Goal: Check status: Check status

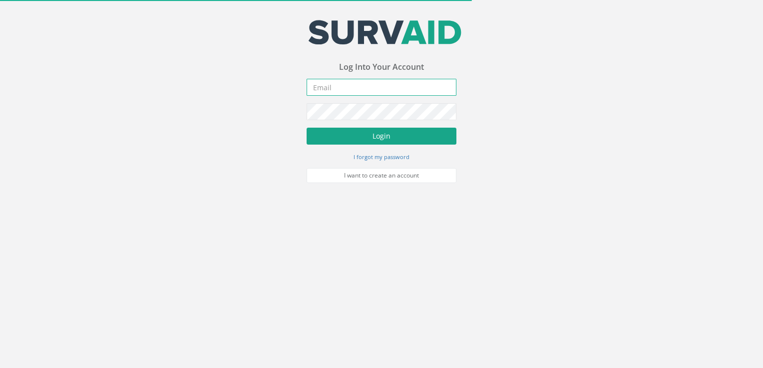
type input "[PERSON_NAME][EMAIL_ADDRESS][PERSON_NAME][DOMAIN_NAME]"
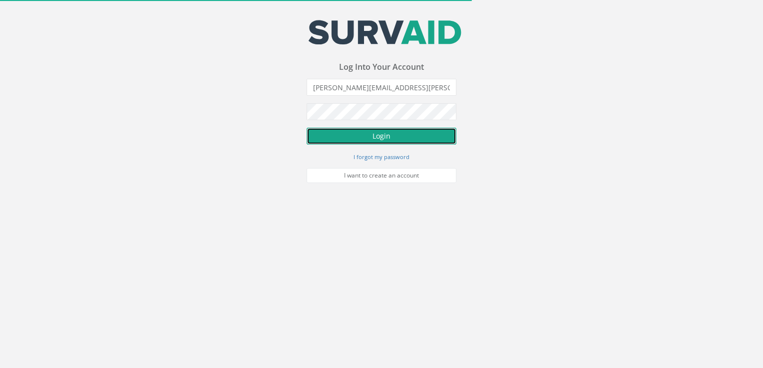
click at [378, 132] on button "Login" at bounding box center [381, 136] width 150 height 17
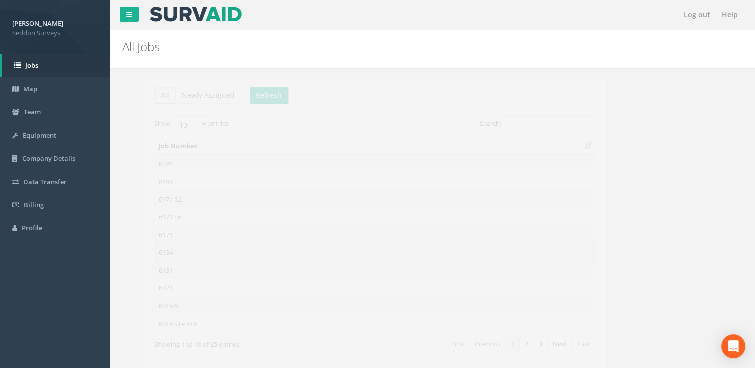
click at [153, 252] on td "6134" at bounding box center [353, 253] width 441 height 18
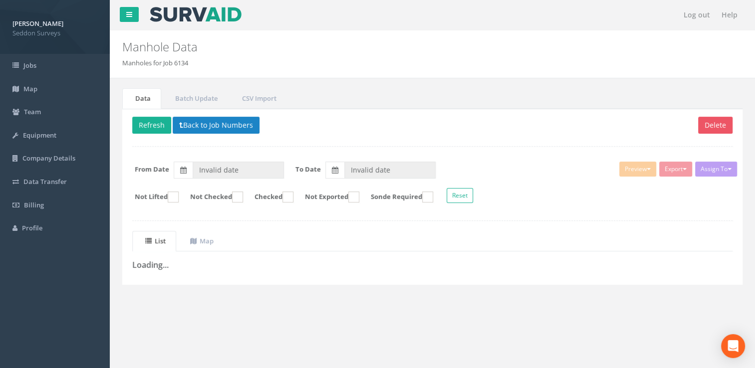
type input "[DATE]"
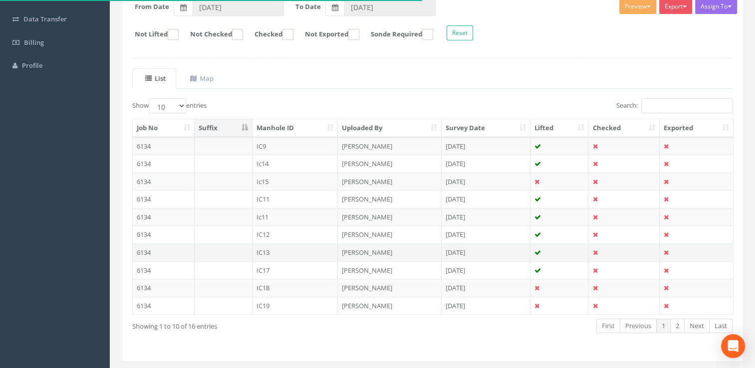
scroll to position [186, 0]
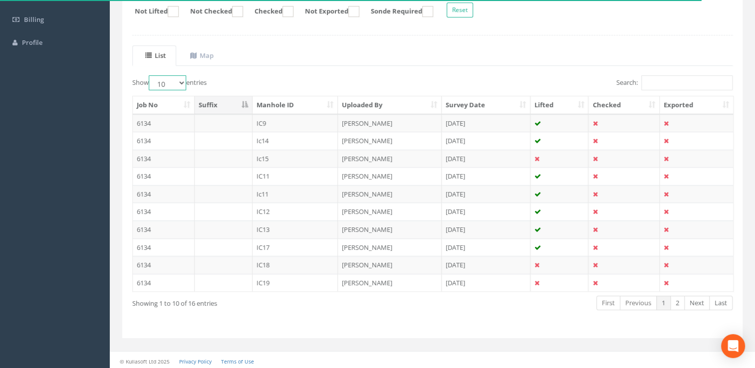
click at [184, 83] on select "10 25 50 100" at bounding box center [167, 82] width 37 height 15
select select "100"
click at [150, 75] on select "10 25 50 100" at bounding box center [167, 82] width 37 height 15
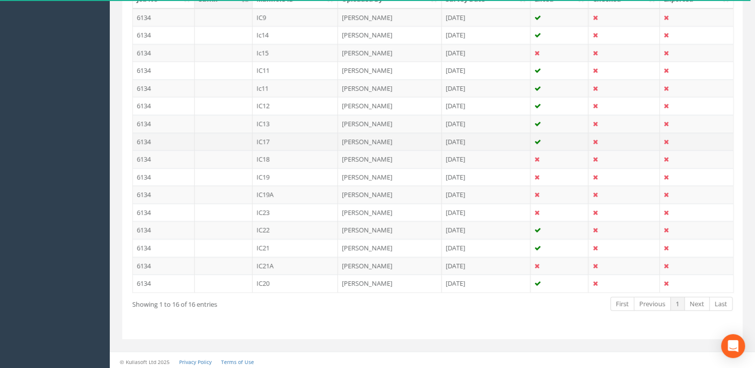
scroll to position [242, 0]
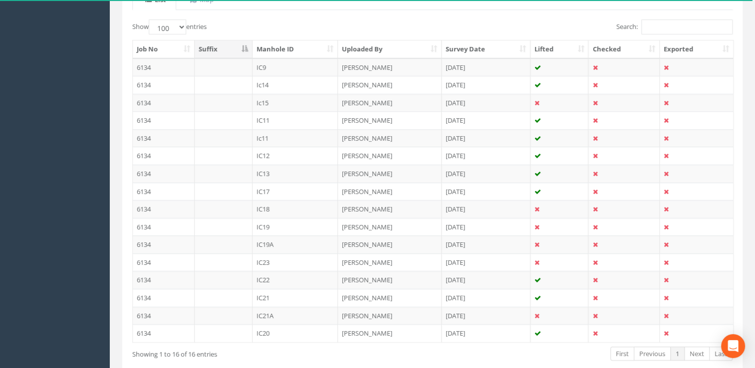
click at [306, 51] on th "Manhole ID" at bounding box center [296, 49] width 86 height 18
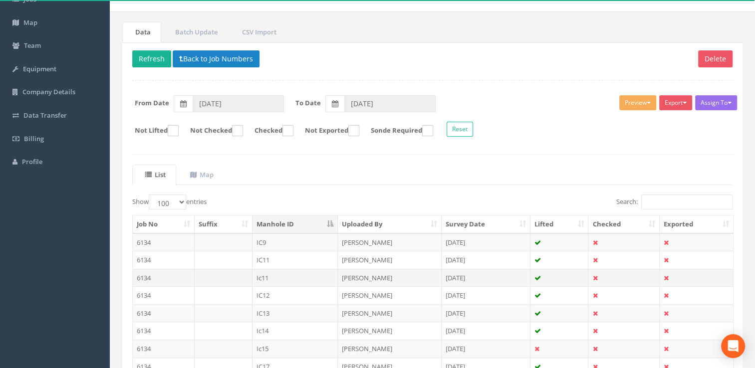
scroll to position [42, 0]
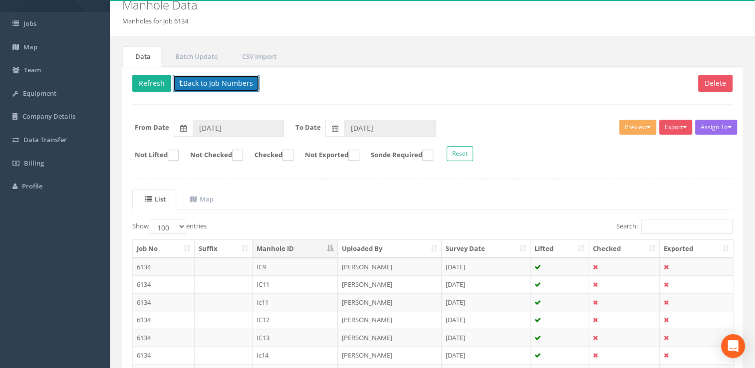
click at [209, 82] on button "Back to Job Numbers" at bounding box center [216, 83] width 87 height 17
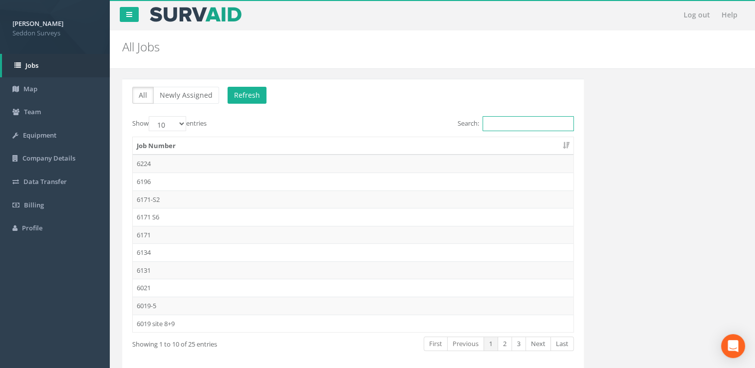
click at [520, 119] on input "Search:" at bounding box center [528, 123] width 91 height 15
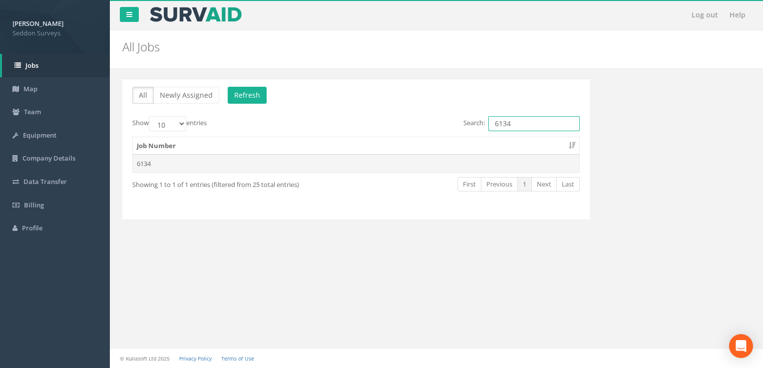
type input "6134"
click at [149, 165] on td "6134" at bounding box center [356, 164] width 446 height 18
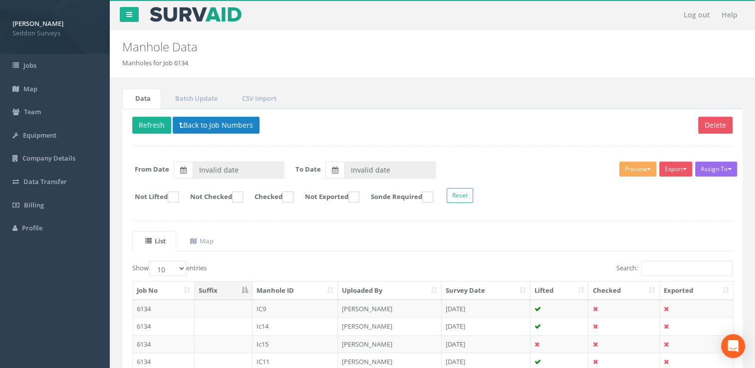
type input "[DATE]"
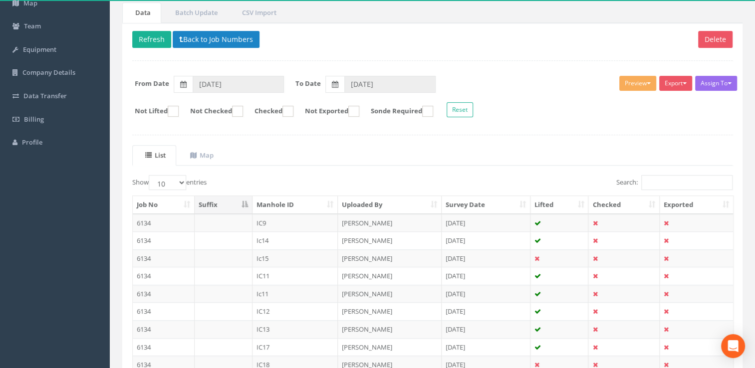
scroll to position [186, 0]
